Goal: Information Seeking & Learning: Learn about a topic

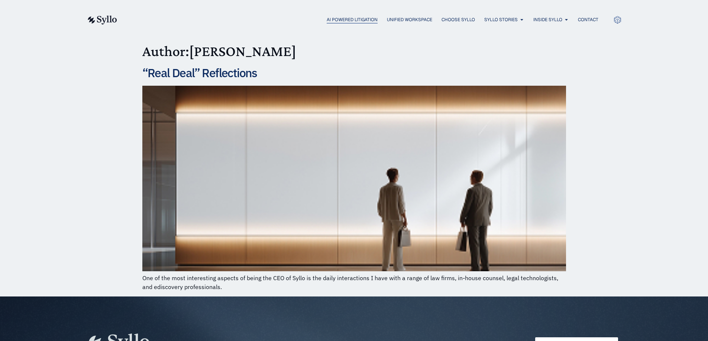
click at [349, 21] on span "AI Powered Litigation" at bounding box center [351, 19] width 51 height 7
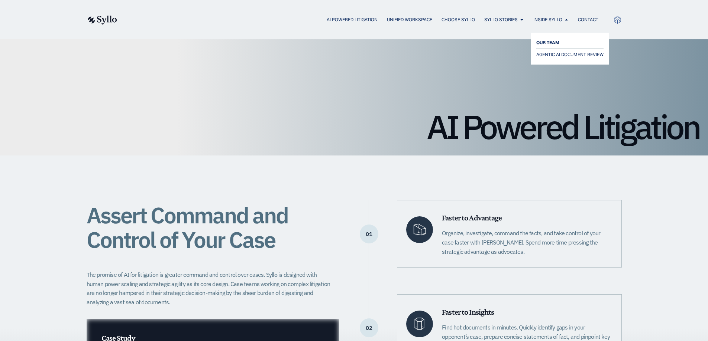
click at [557, 43] on span "OUR TEAM" at bounding box center [547, 42] width 23 height 9
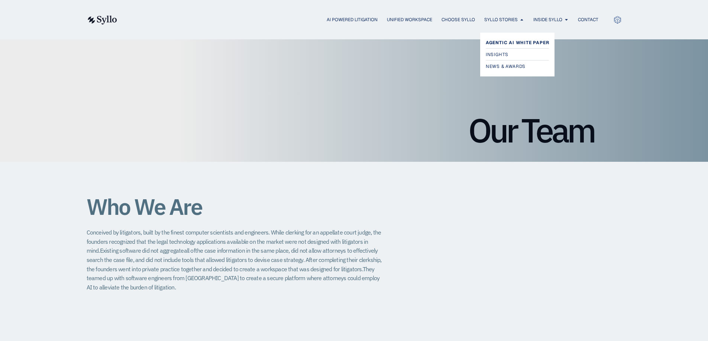
click at [498, 44] on span "Agentic AI White Paper" at bounding box center [517, 42] width 64 height 9
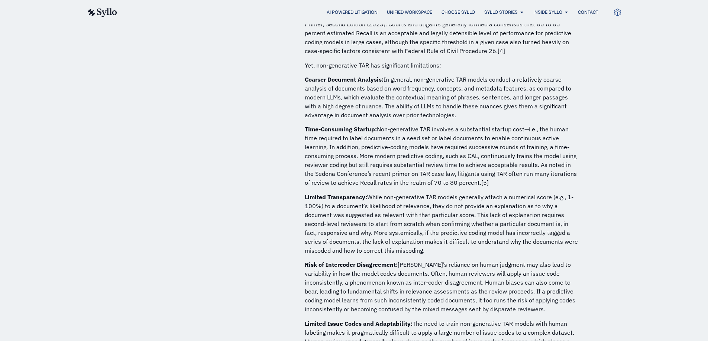
scroll to position [680, 0]
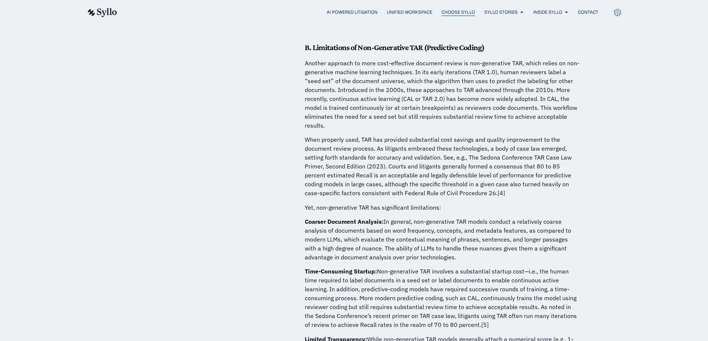
click at [464, 14] on span "Choose Syllo" at bounding box center [457, 12] width 33 height 7
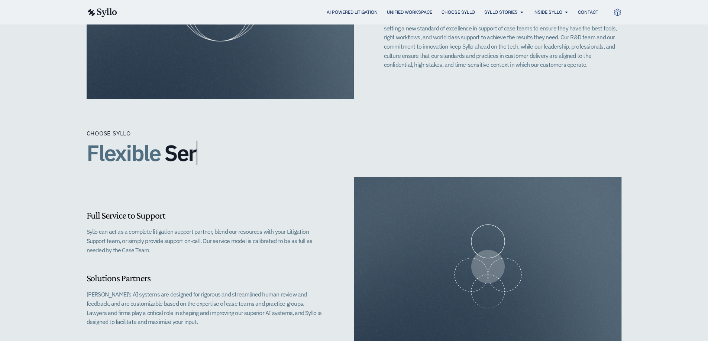
scroll to position [371, 0]
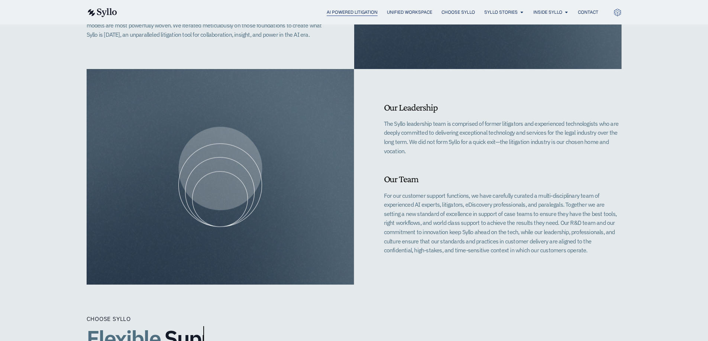
click at [351, 12] on span "AI Powered Litigation" at bounding box center [351, 12] width 51 height 7
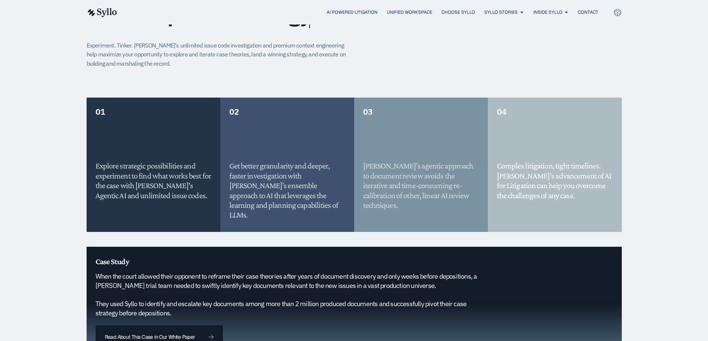
scroll to position [743, 0]
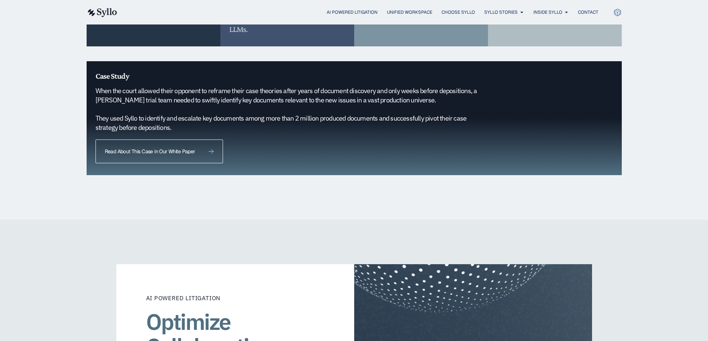
click at [158, 149] on span "Read About This Case in Our White Paper" at bounding box center [150, 151] width 90 height 5
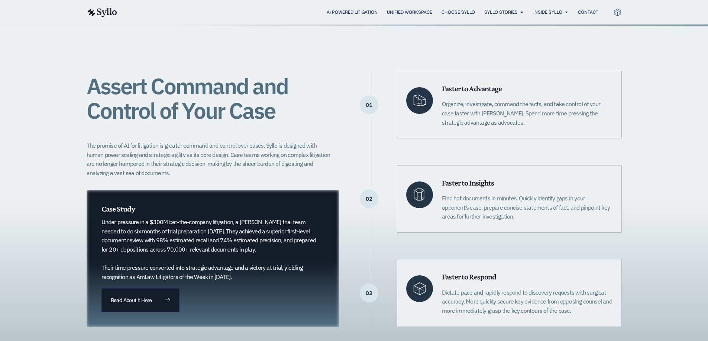
scroll to position [0, 0]
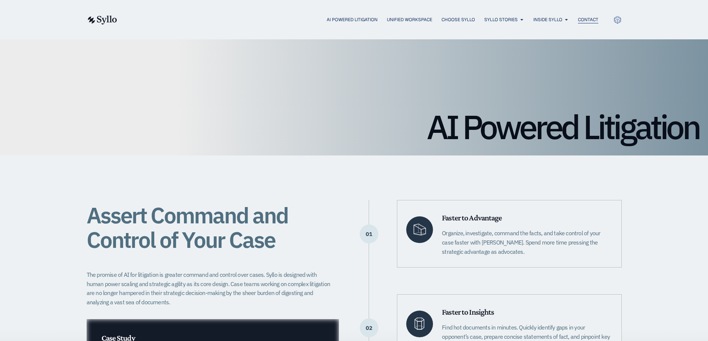
click at [587, 18] on span "Contact" at bounding box center [588, 19] width 20 height 7
click at [322, 70] on div "AI Powered Litigation" at bounding box center [354, 97] width 708 height 116
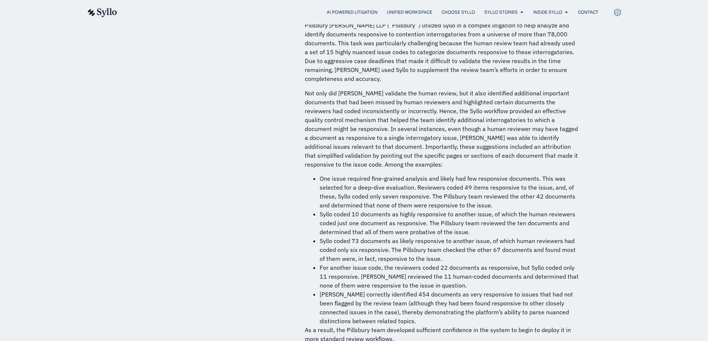
scroll to position [5644, 0]
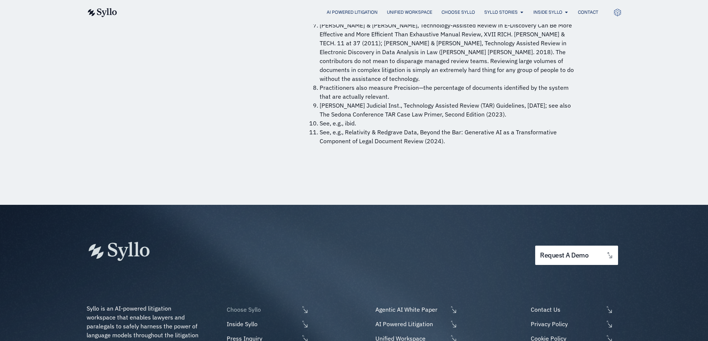
click at [246, 305] on span "Choose Syllo" at bounding box center [262, 309] width 74 height 9
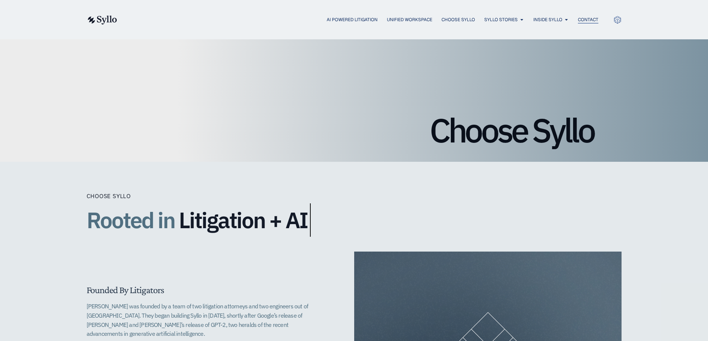
click at [588, 18] on span "Contact" at bounding box center [588, 19] width 20 height 7
